Goal: Navigation & Orientation: Find specific page/section

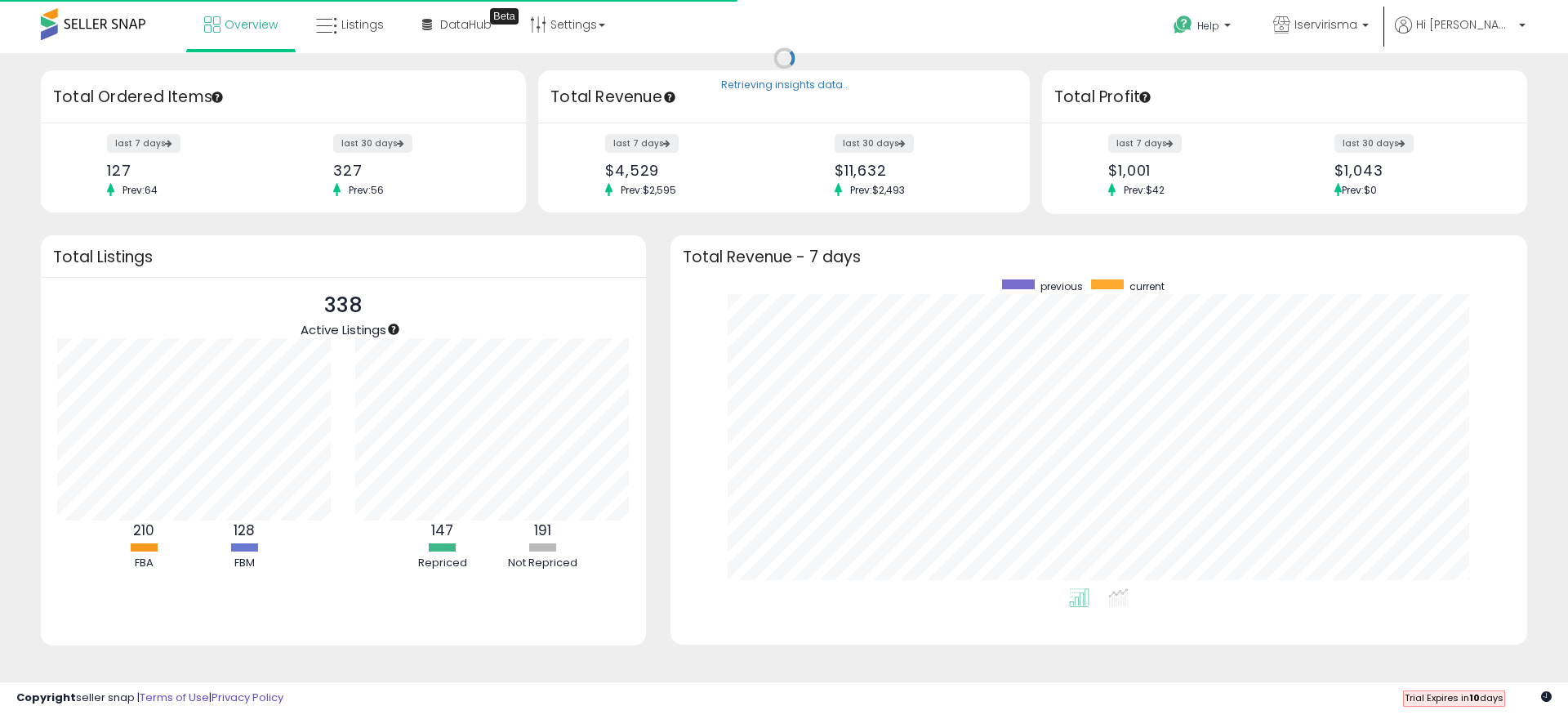
scroll to position [308, 824]
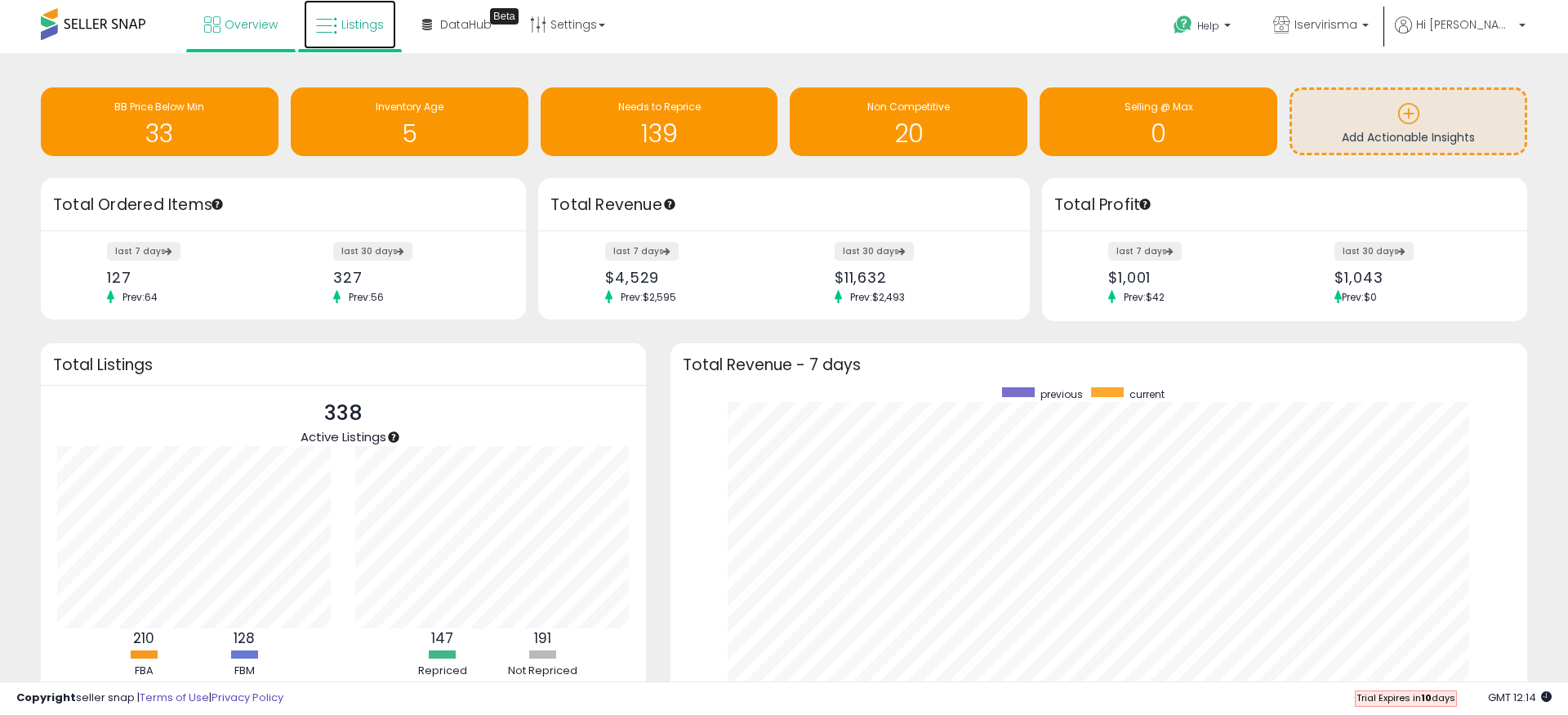
click at [360, 38] on link "Listings" at bounding box center [349, 25] width 92 height 49
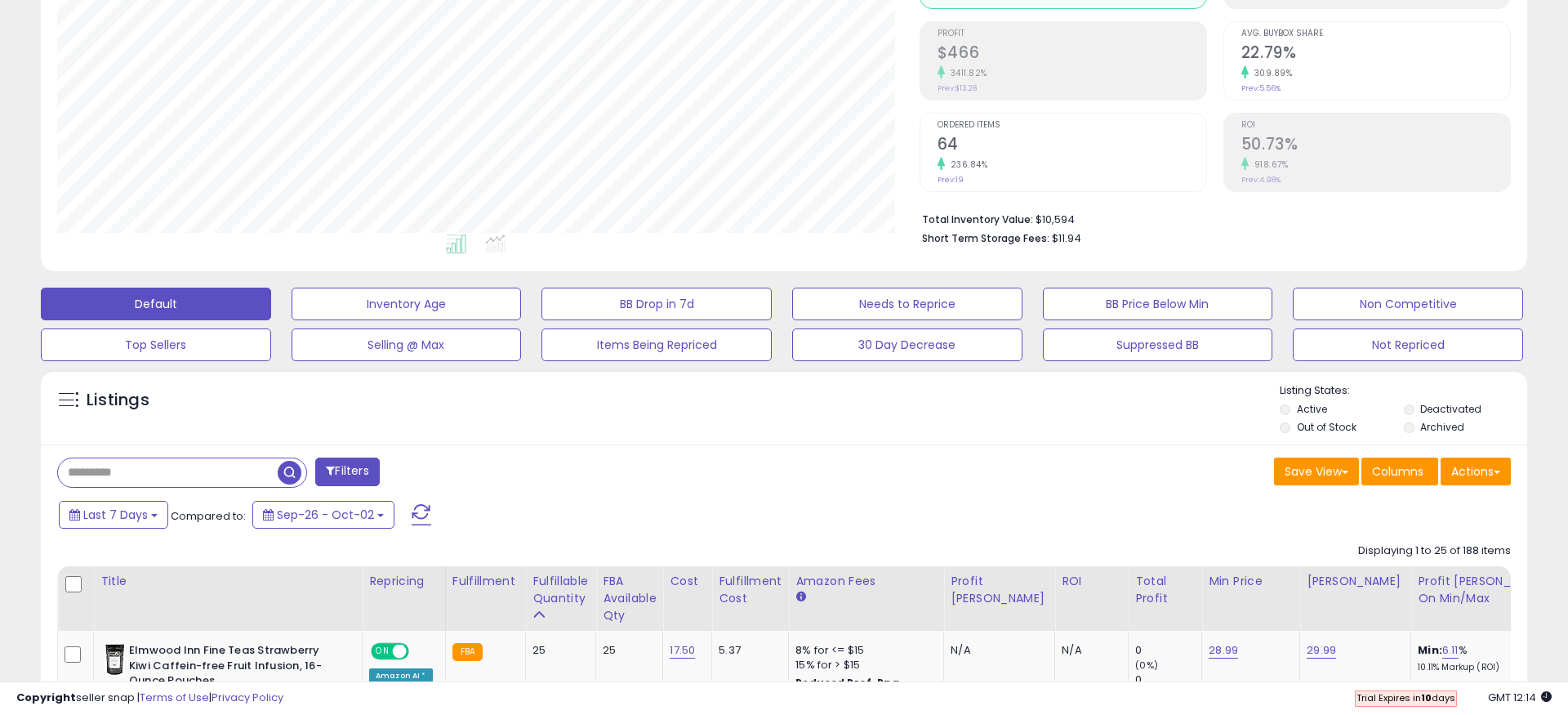
scroll to position [224, 0]
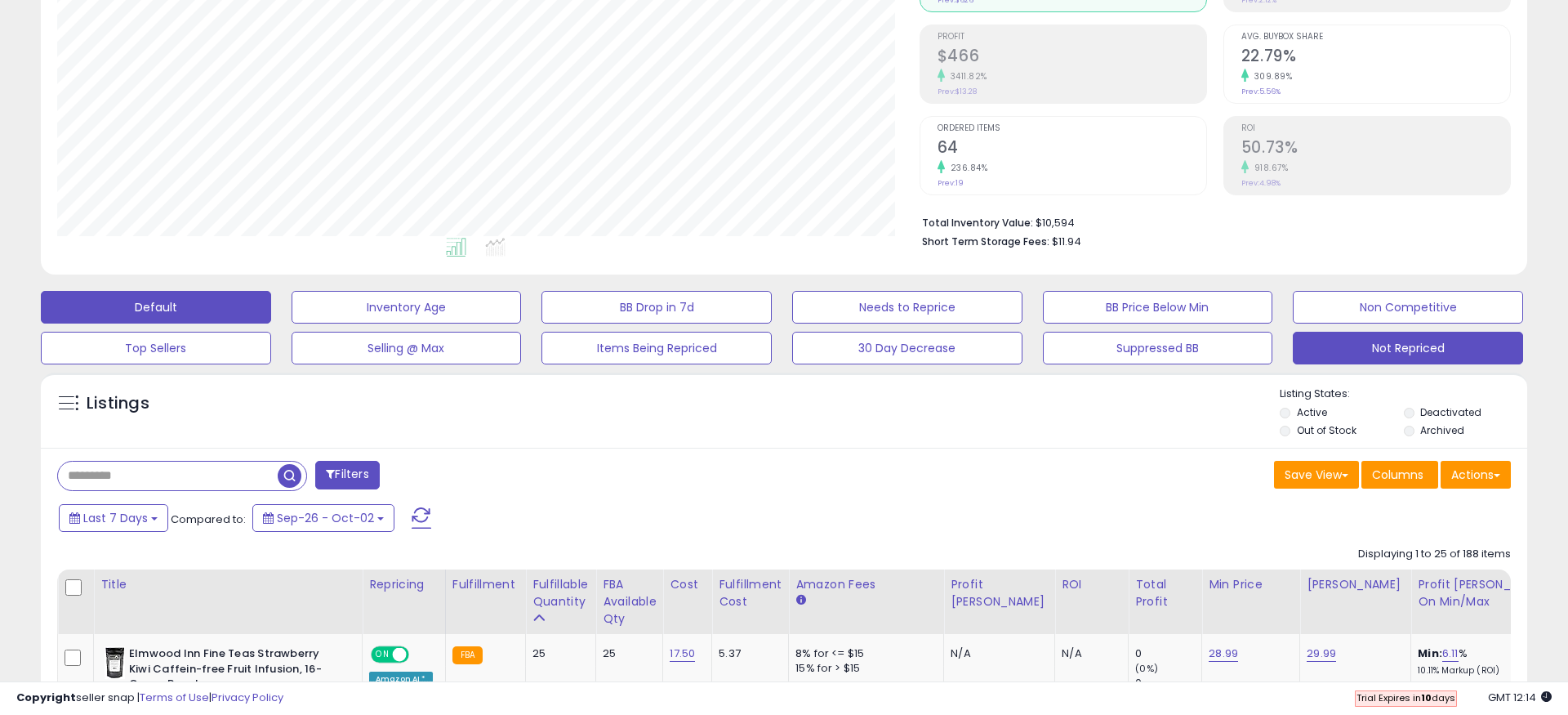
click at [1384, 353] on button "Not Repriced" at bounding box center [1409, 348] width 231 height 33
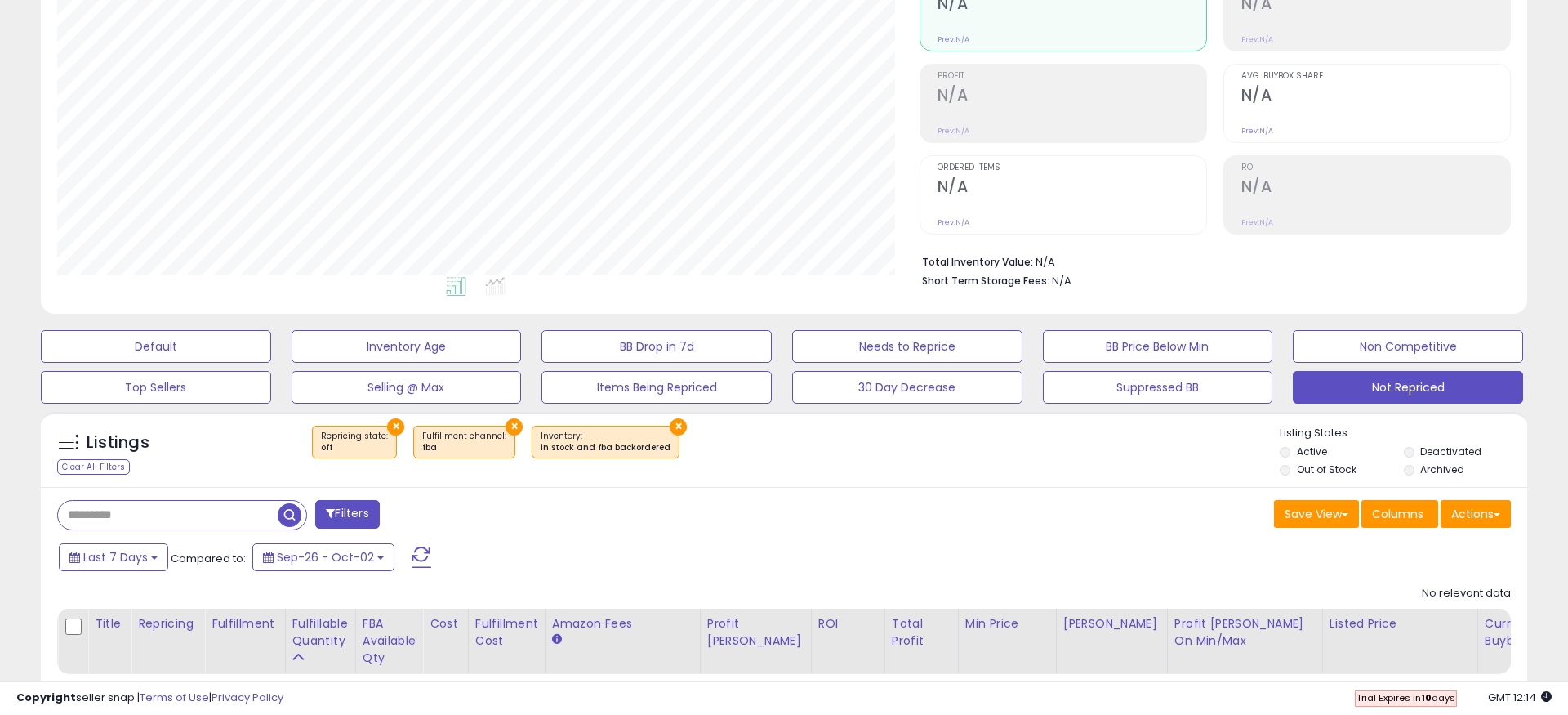
scroll to position [0, 0]
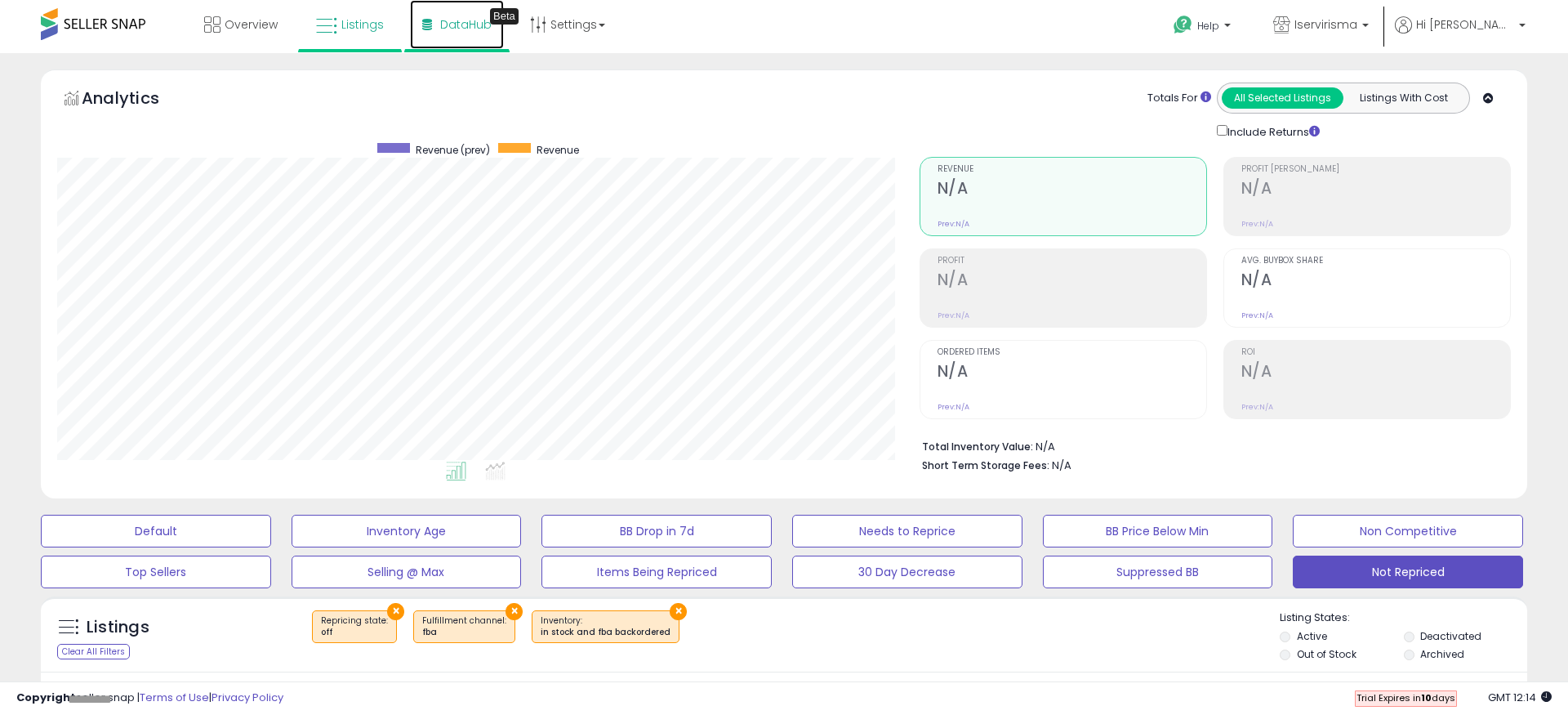
click at [454, 27] on span "DataHub" at bounding box center [465, 25] width 52 height 16
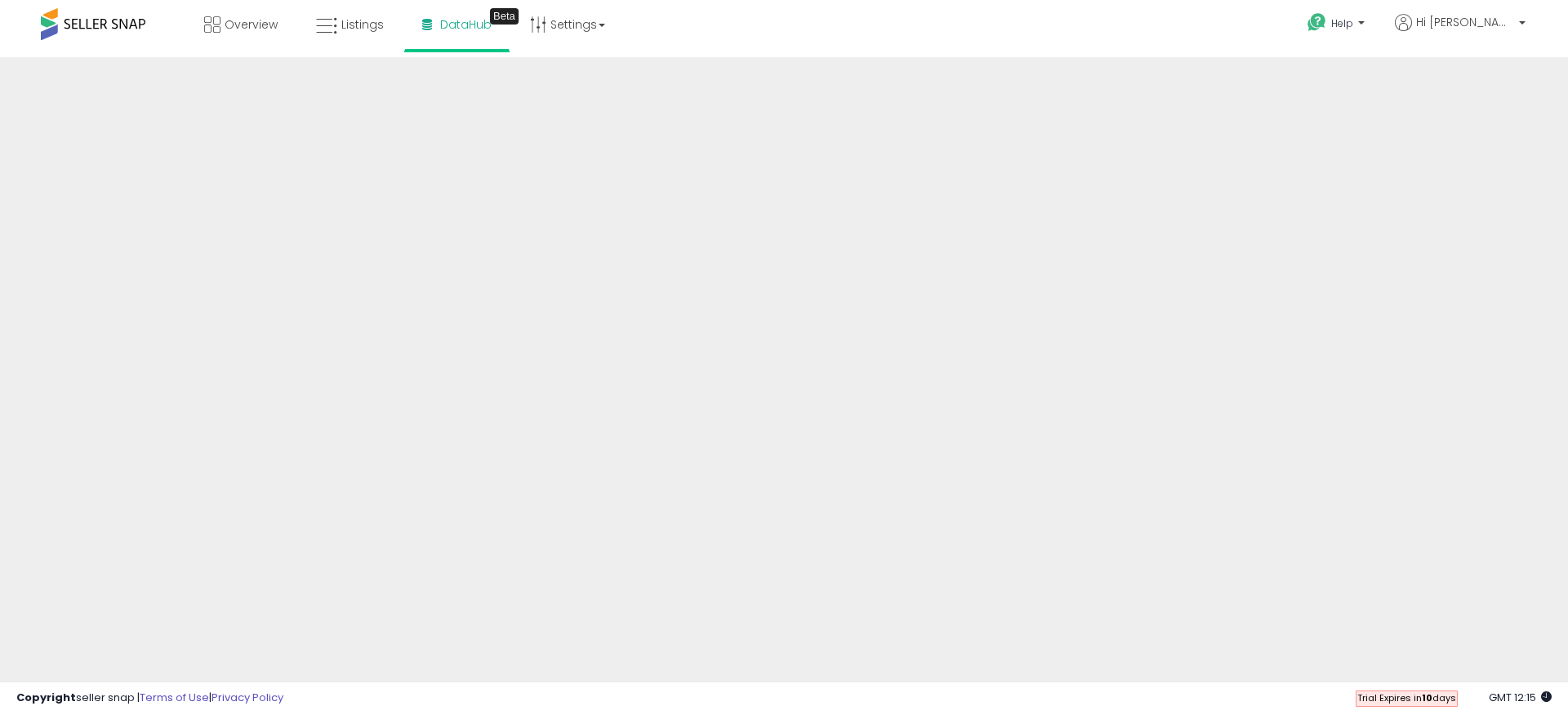
click at [1162, 29] on div "Help Contact Support Search Knowledge Hub Request a Feature Hi Karl" at bounding box center [1284, 34] width 519 height 70
